Goal: Find specific page/section: Find specific page/section

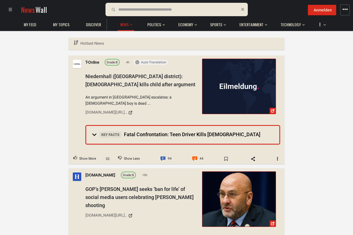
click at [138, 7] on input "text" at bounding box center [150, 9] width 64 height 6
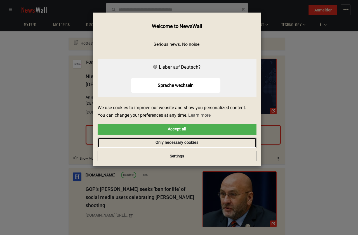
click at [189, 140] on link "Only necessary cookies" at bounding box center [176, 143] width 159 height 11
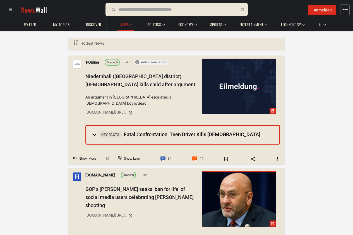
click at [170, 10] on input "text" at bounding box center [150, 9] width 64 height 6
type input "**********"
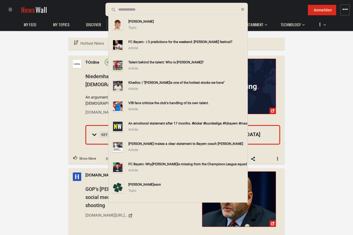
click at [159, 22] on div "[PERSON_NAME]" at bounding box center [186, 21] width 117 height 6
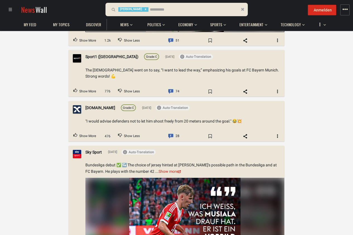
scroll to position [1843, 0]
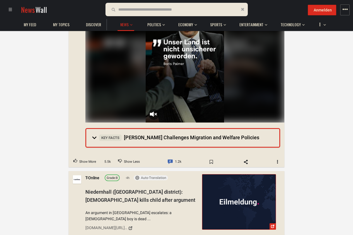
scroll to position [838, 0]
